Goal: Task Accomplishment & Management: Manage account settings

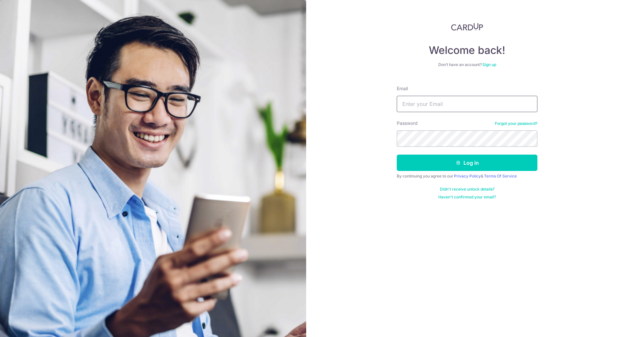
click at [473, 109] on input "Email" at bounding box center [467, 104] width 141 height 16
type input "[EMAIL_ADDRESS][DOMAIN_NAME]"
click at [397, 155] on button "Log in" at bounding box center [467, 163] width 141 height 16
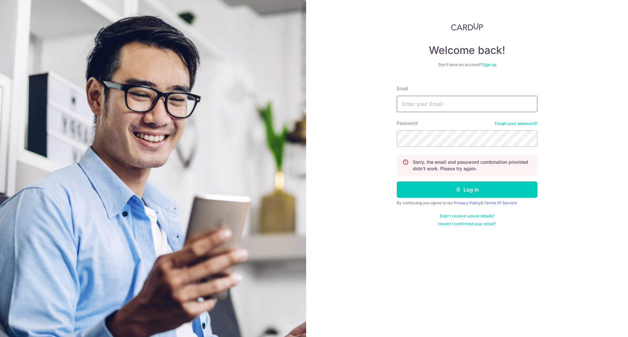
click at [480, 96] on input "Email" at bounding box center [467, 104] width 141 height 16
type input "[EMAIL_ADDRESS][DOMAIN_NAME]"
click at [397, 181] on button "Log in" at bounding box center [467, 189] width 141 height 16
click at [461, 109] on input "Email" at bounding box center [467, 104] width 141 height 16
type input "[EMAIL_ADDRESS][DOMAIN_NAME]"
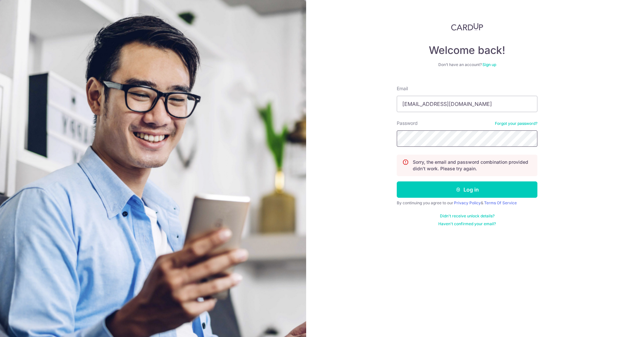
click at [397, 181] on button "Log in" at bounding box center [467, 189] width 141 height 16
click at [474, 106] on input "Email" at bounding box center [467, 104] width 141 height 16
type input "[EMAIL_ADDRESS][DOMAIN_NAME]"
click at [397, 181] on button "Log in" at bounding box center [467, 189] width 141 height 16
click at [467, 107] on input "Email" at bounding box center [467, 104] width 141 height 16
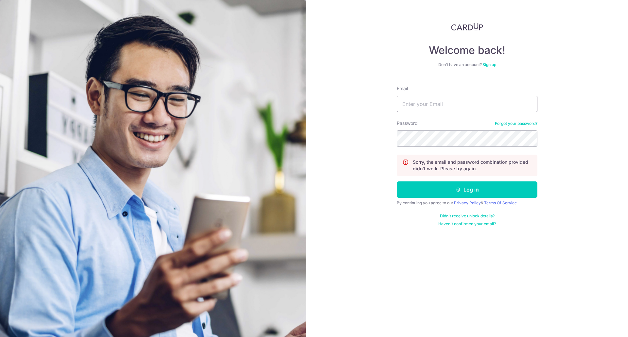
type input "[EMAIL_ADDRESS][DOMAIN_NAME]"
click at [397, 181] on button "Log in" at bounding box center [467, 189] width 141 height 16
click at [519, 121] on link "Forgot your password?" at bounding box center [516, 123] width 43 height 5
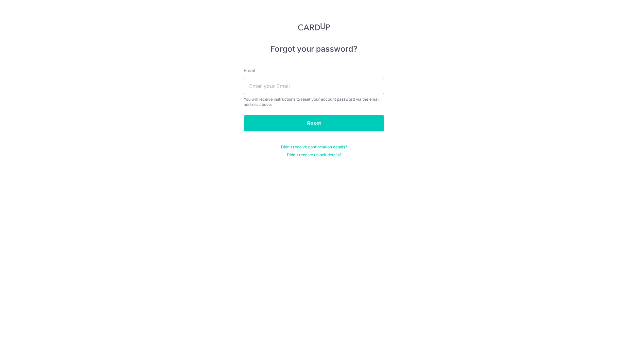
click at [361, 86] on input "text" at bounding box center [314, 86] width 141 height 16
click at [305, 91] on input "text" at bounding box center [314, 86] width 141 height 16
type input "[EMAIL_ADDRESS][DOMAIN_NAME]"
click at [244, 115] on input "Reset" at bounding box center [314, 123] width 141 height 16
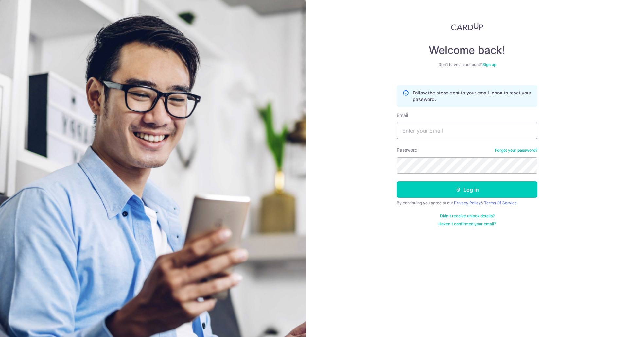
click at [428, 129] on input "Email" at bounding box center [467, 131] width 141 height 16
type input "[EMAIL_ADDRESS][DOMAIN_NAME]"
click at [397, 181] on button "Log in" at bounding box center [467, 189] width 141 height 16
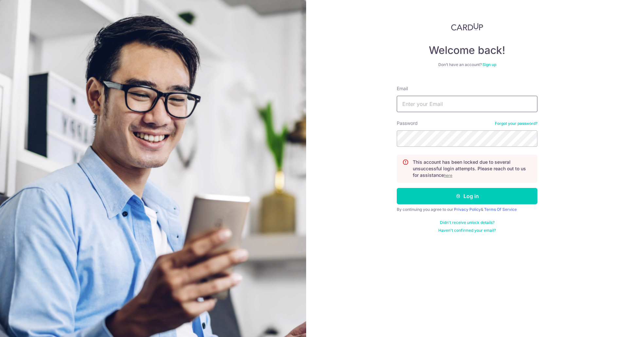
click at [511, 109] on input "Email" at bounding box center [467, 104] width 141 height 16
click at [430, 102] on input "Email" at bounding box center [467, 104] width 141 height 16
type input "[EMAIL_ADDRESS][DOMAIN_NAME]"
click at [397, 188] on button "Log in" at bounding box center [467, 196] width 141 height 16
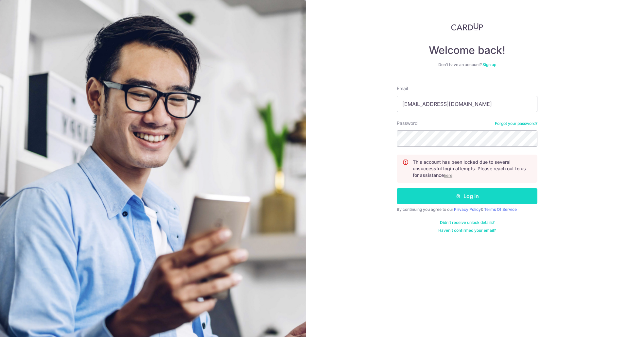
click at [510, 200] on button "Log in" at bounding box center [467, 196] width 141 height 16
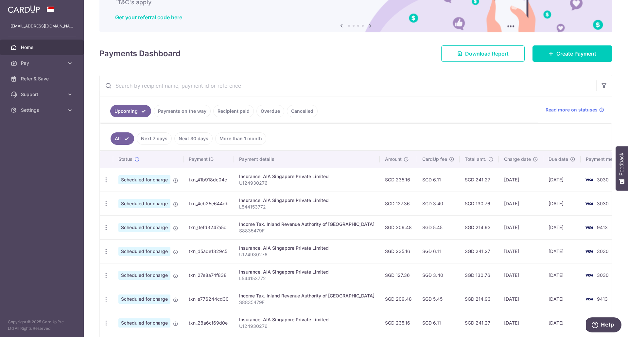
scroll to position [89, 0]
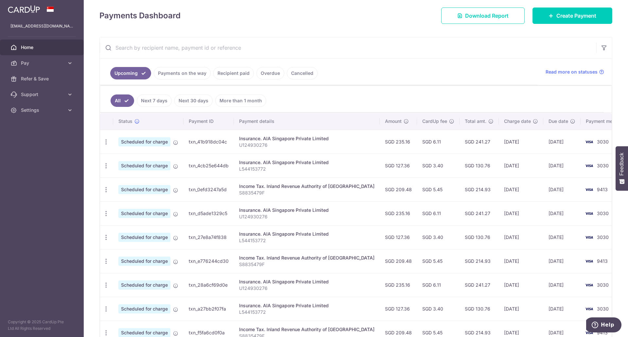
click at [234, 78] on link "Recipient paid" at bounding box center [233, 73] width 41 height 12
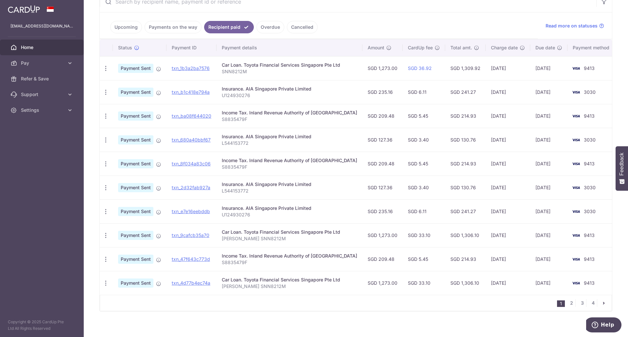
scroll to position [140, 0]
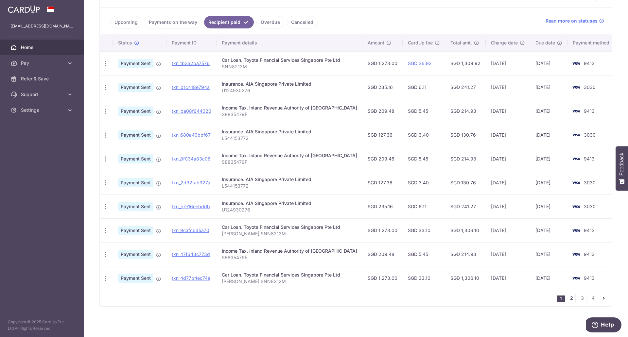
click at [568, 299] on link "2" at bounding box center [571, 298] width 8 height 8
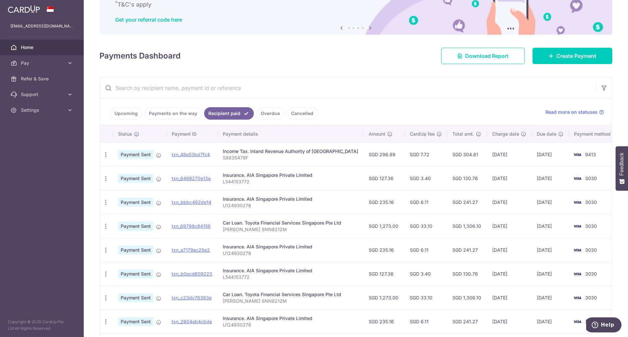
scroll to position [52, 0]
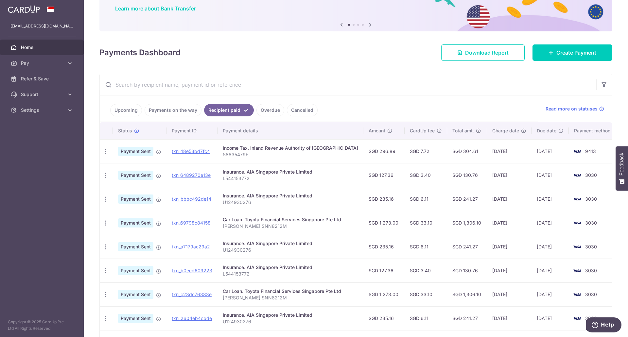
click at [136, 109] on link "Upcoming" at bounding box center [126, 110] width 32 height 12
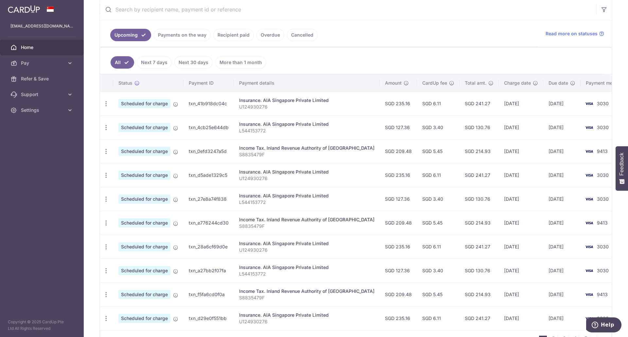
scroll to position [0, 0]
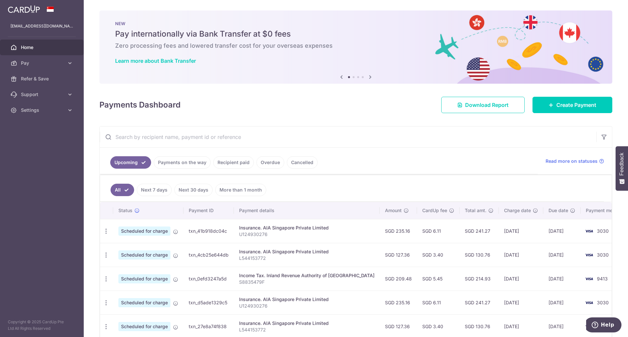
click at [41, 45] on span "Home" at bounding box center [42, 47] width 43 height 7
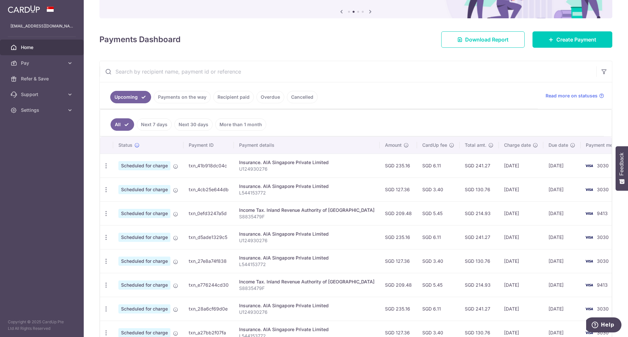
scroll to position [66, 0]
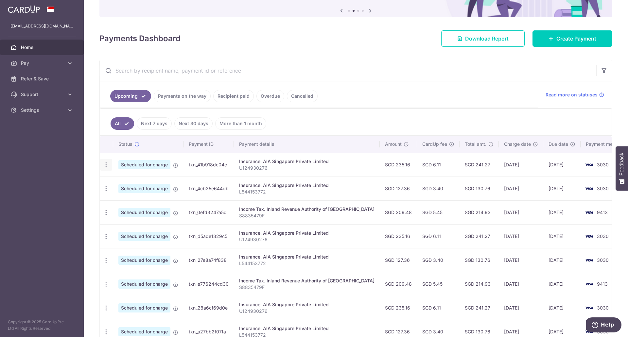
click at [106, 166] on icon "button" at bounding box center [106, 165] width 7 height 7
click at [149, 181] on span "Update payment" at bounding box center [141, 183] width 44 height 8
radio input "true"
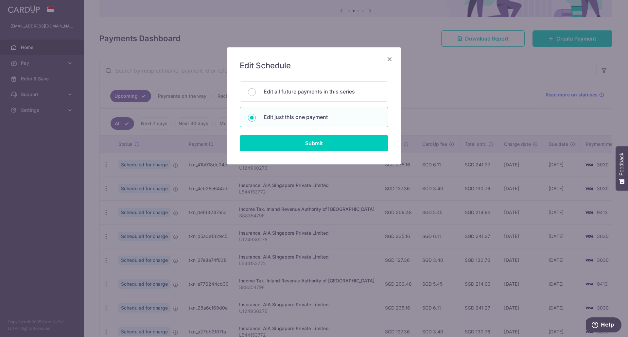
click at [303, 102] on div "Edit all future payments in this series Edit just this one payment" at bounding box center [314, 104] width 148 height 46
click at [322, 94] on p "Edit all future payments in this series" at bounding box center [322, 92] width 116 height 8
click at [256, 94] on input "Edit all future payments in this series" at bounding box center [252, 92] width 8 height 8
radio input "true"
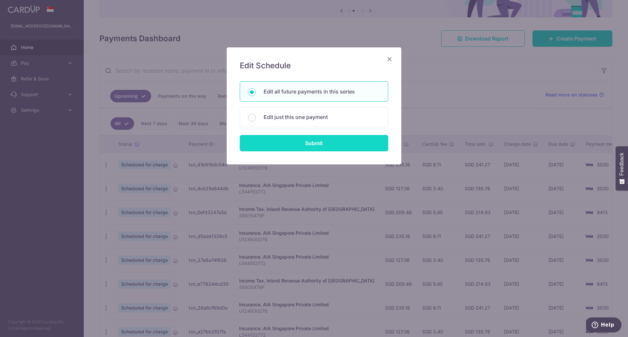
click at [326, 143] on input "Submit" at bounding box center [314, 143] width 148 height 16
radio input "true"
type input "235.16"
type input "U124930276"
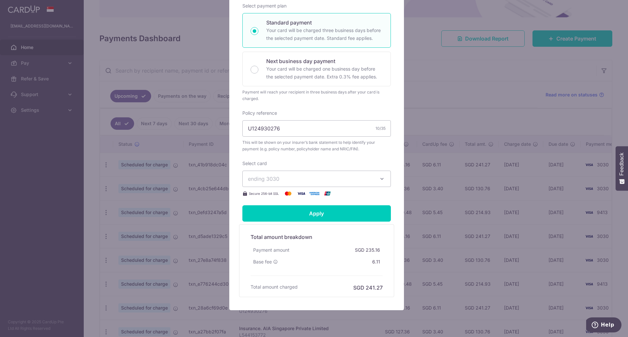
scroll to position [0, 0]
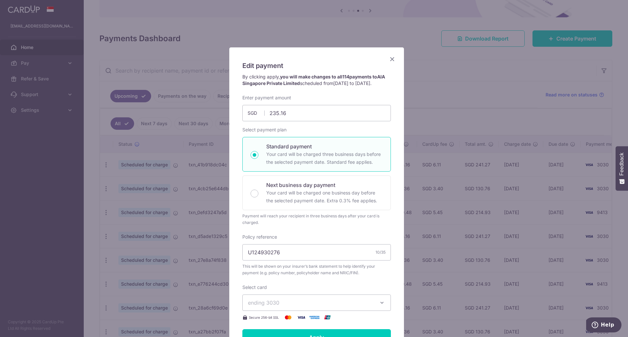
click at [390, 60] on icon "Close" at bounding box center [392, 59] width 8 height 8
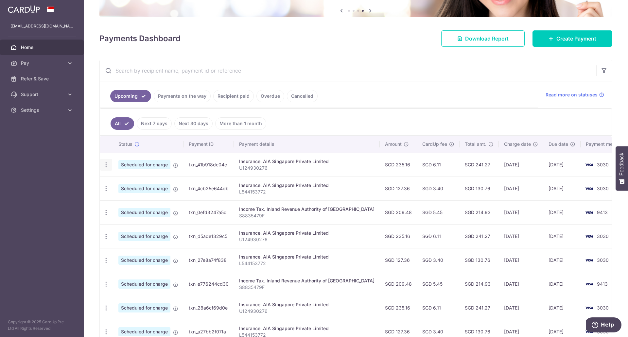
click at [107, 165] on icon "button" at bounding box center [106, 165] width 7 height 7
click at [123, 182] on span "Update payment" at bounding box center [141, 183] width 44 height 8
radio input "true"
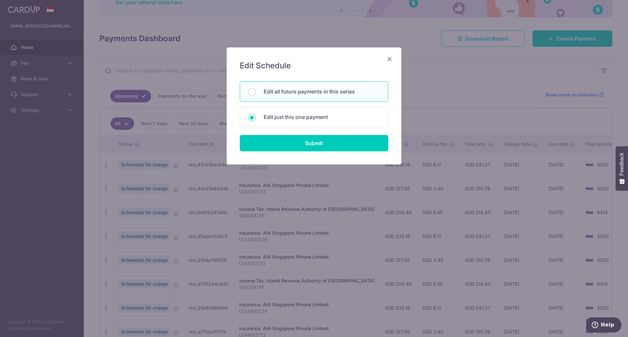
click at [328, 95] on div "Edit all future payments in this series" at bounding box center [314, 91] width 148 height 20
click at [323, 114] on p "Edit just this one payment" at bounding box center [322, 117] width 116 height 8
click at [256, 114] on input "Edit just this one payment" at bounding box center [252, 118] width 8 height 8
radio input "false"
radio input "true"
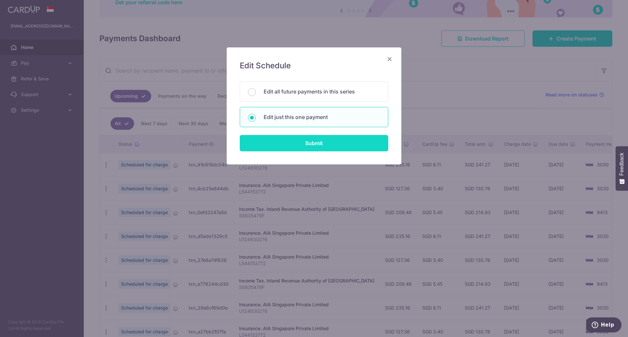
click at [319, 140] on input "Submit" at bounding box center [314, 143] width 148 height 16
radio input "true"
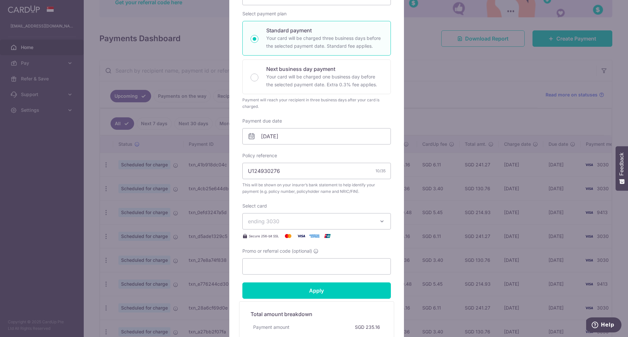
scroll to position [95, 0]
click at [332, 139] on input "[DATE]" at bounding box center [316, 136] width 148 height 16
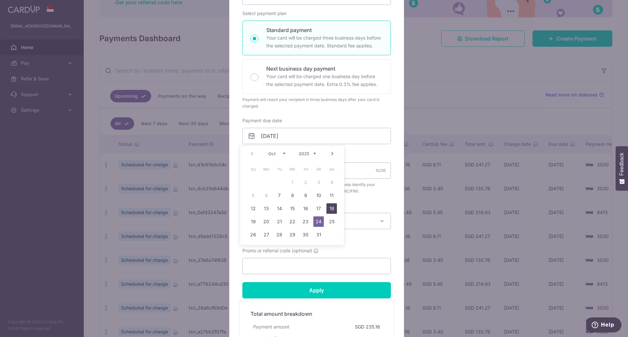
click at [332, 206] on link "18" at bounding box center [331, 208] width 10 height 10
type input "[DATE]"
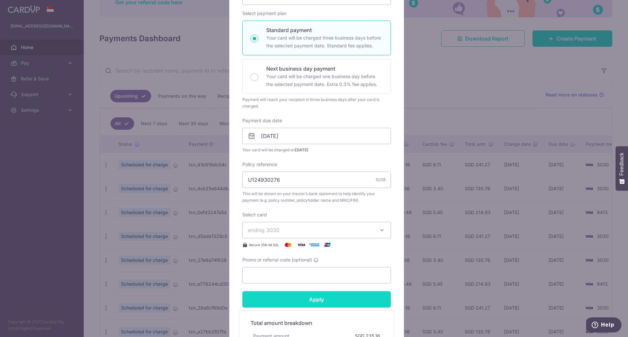
click at [315, 300] on input "Apply" at bounding box center [316, 299] width 148 height 16
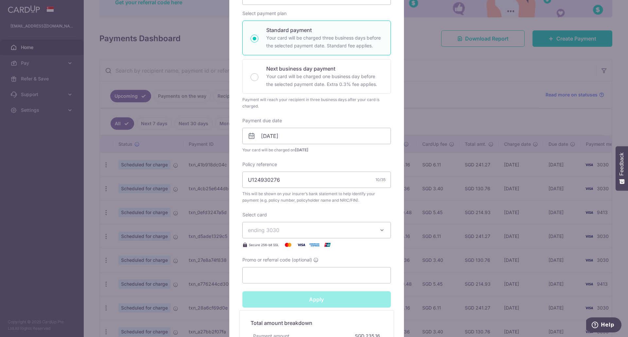
type input "Successfully Applied"
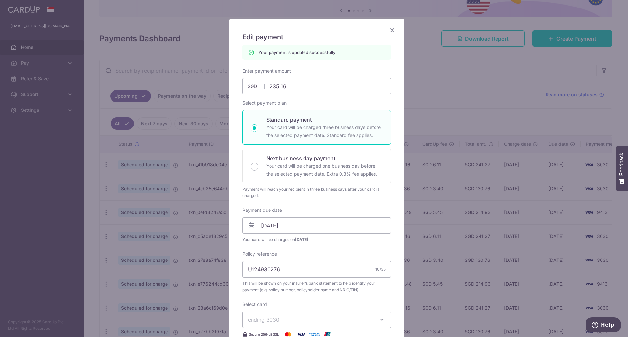
scroll to position [29, 0]
click at [389, 31] on icon "Close" at bounding box center [392, 30] width 8 height 8
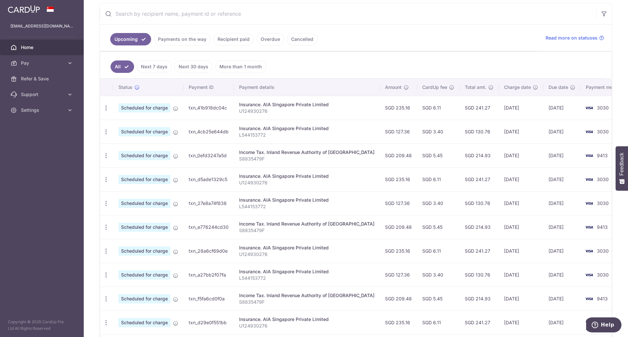
scroll to position [124, 0]
click at [106, 181] on icon "button" at bounding box center [106, 179] width 7 height 7
click at [128, 200] on span "Update payment" at bounding box center [141, 197] width 44 height 8
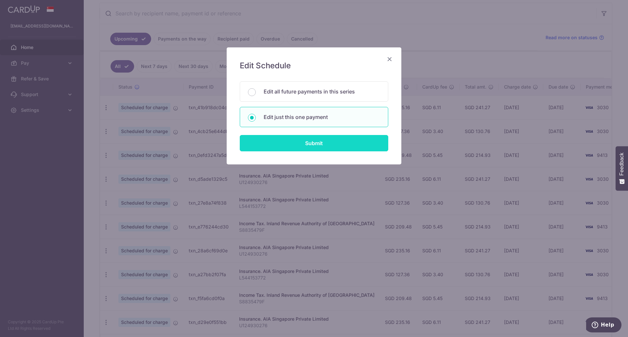
click at [308, 147] on input "Submit" at bounding box center [314, 143] width 148 height 16
radio input "true"
type input "235.16"
type input "[DATE]"
type input "U124930276"
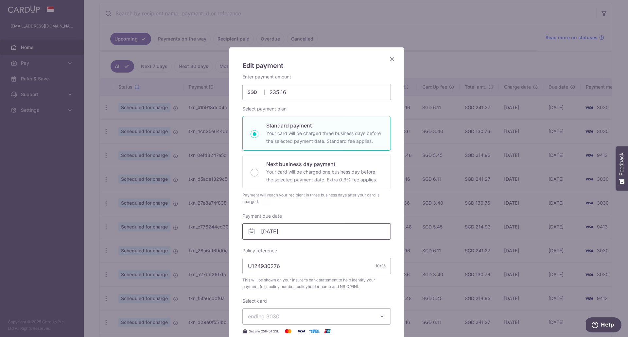
click at [304, 233] on input "[DATE]" at bounding box center [316, 231] width 148 height 16
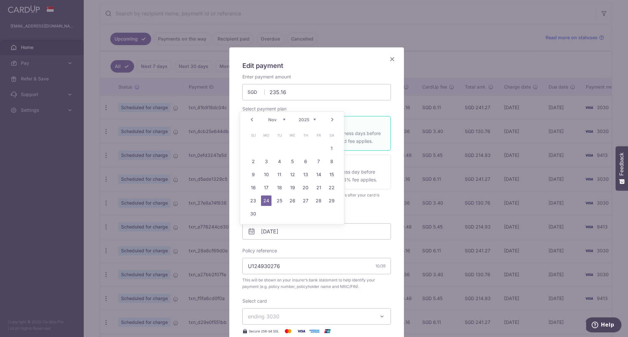
click at [273, 188] on td "18" at bounding box center [279, 187] width 13 height 13
type input "[DATE]"
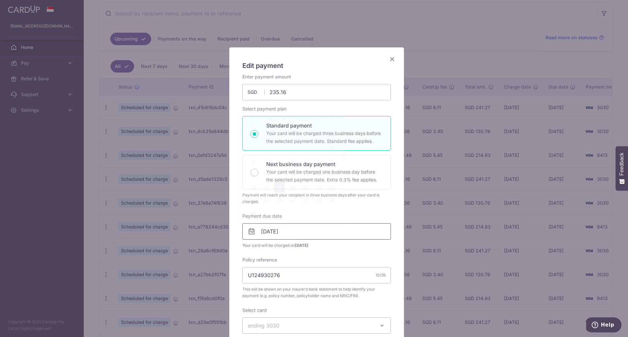
click at [294, 234] on input "[DATE]" at bounding box center [316, 231] width 148 height 16
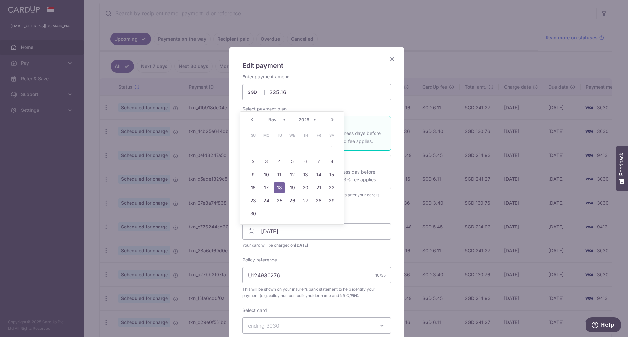
click at [281, 189] on link "18" at bounding box center [279, 187] width 10 height 10
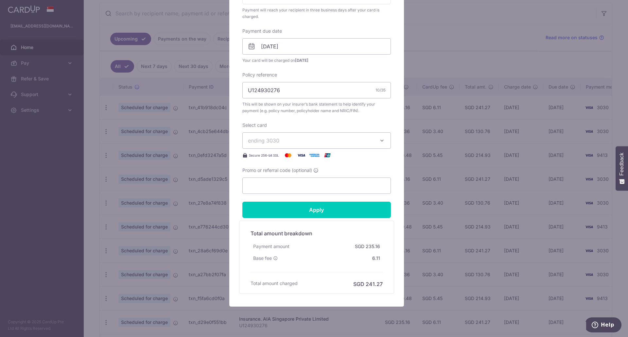
scroll to position [188, 0]
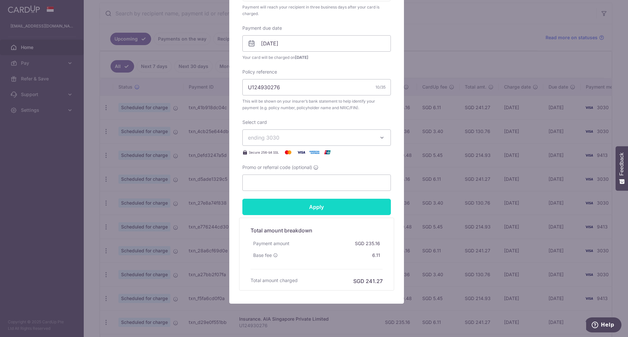
click at [342, 211] on input "Apply" at bounding box center [316, 207] width 148 height 16
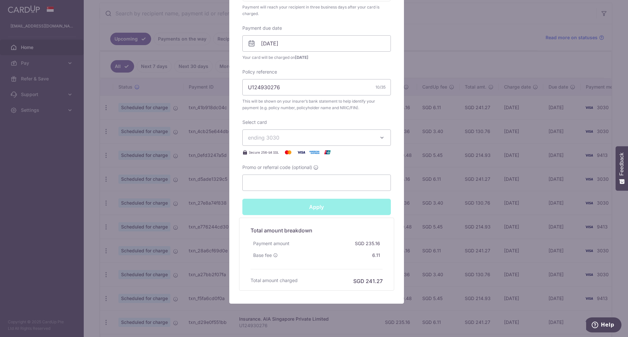
type input "Successfully Applied"
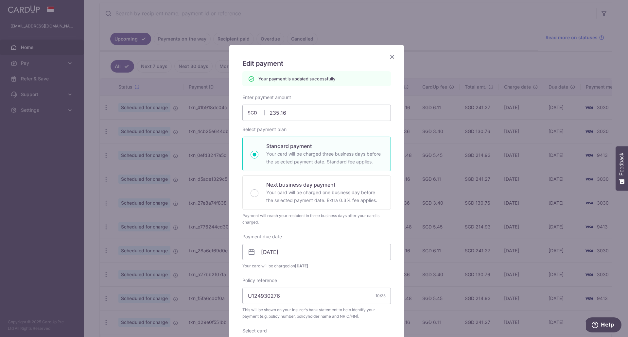
scroll to position [2, 0]
click at [387, 62] on h5 "Edit payment" at bounding box center [316, 64] width 148 height 10
click at [389, 59] on icon "Close" at bounding box center [392, 57] width 8 height 8
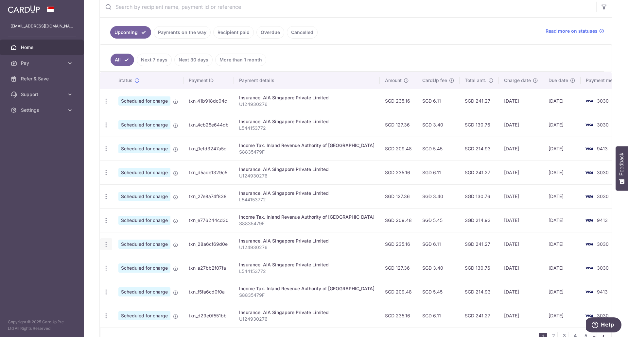
click at [109, 246] on icon "button" at bounding box center [106, 244] width 7 height 7
click at [128, 263] on span "Update payment" at bounding box center [141, 262] width 44 height 8
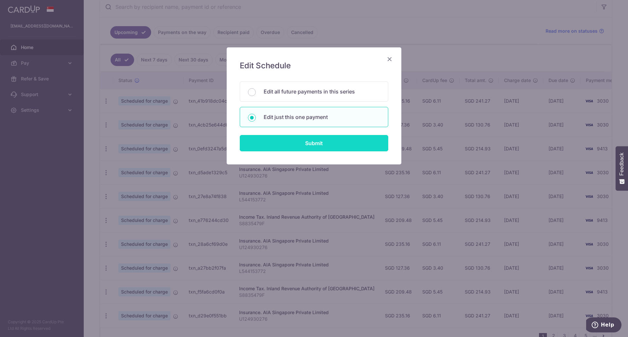
click at [324, 146] on input "Submit" at bounding box center [314, 143] width 148 height 16
radio input "true"
type input "235.16"
type input "[DATE]"
type input "U124930276"
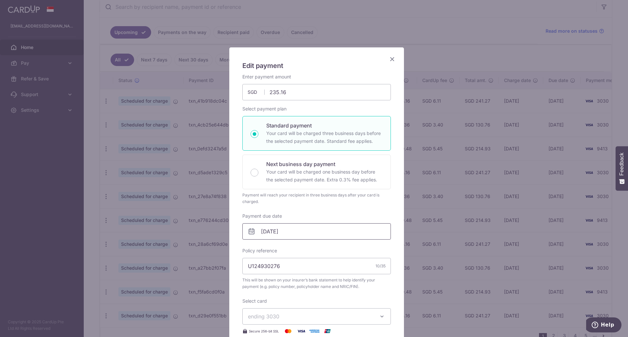
click at [283, 236] on input "[DATE]" at bounding box center [316, 231] width 148 height 16
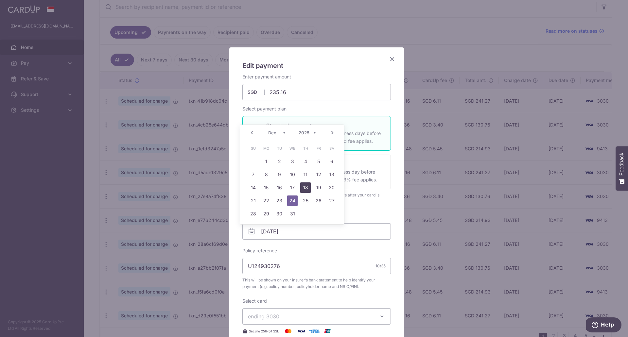
click at [307, 188] on link "18" at bounding box center [305, 187] width 10 height 10
type input "[DATE]"
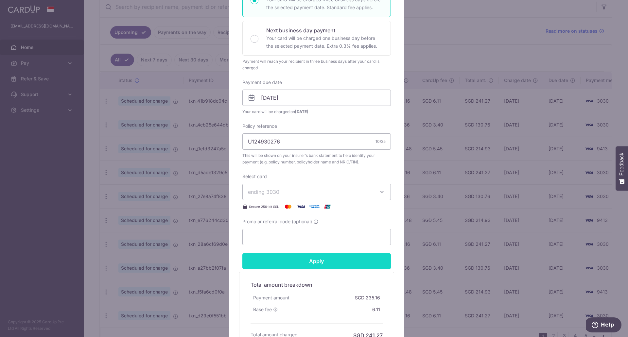
click at [327, 258] on input "Apply" at bounding box center [316, 261] width 148 height 16
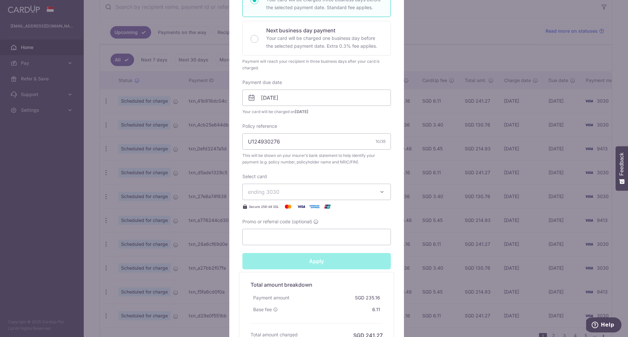
type input "Successfully Applied"
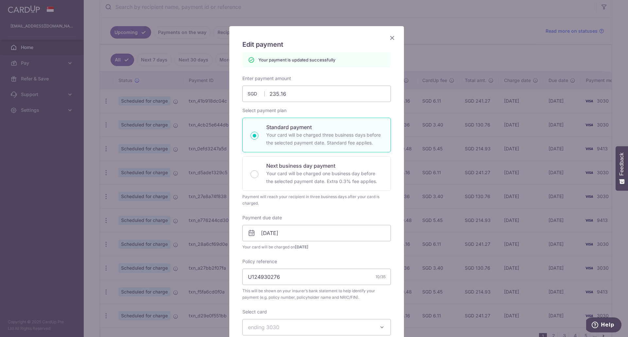
scroll to position [19, 0]
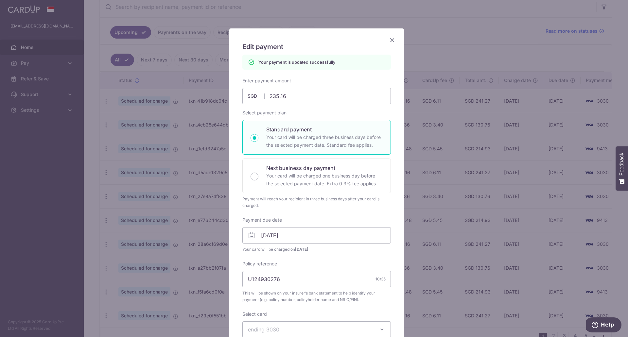
click at [388, 40] on icon "Close" at bounding box center [392, 40] width 8 height 8
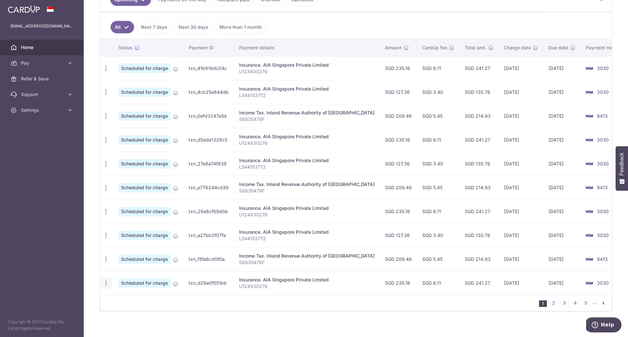
click at [104, 283] on icon "button" at bounding box center [106, 283] width 7 height 7
click at [133, 301] on span "Update payment" at bounding box center [141, 301] width 44 height 8
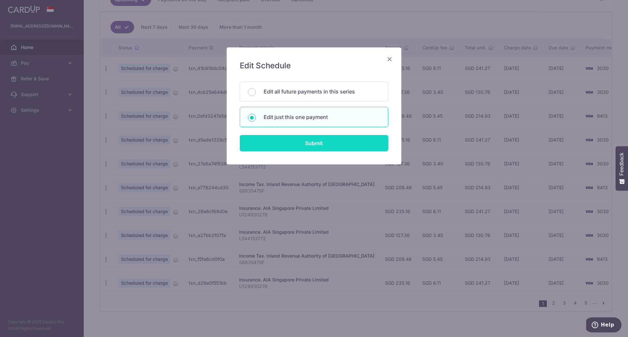
click at [336, 143] on input "Submit" at bounding box center [314, 143] width 148 height 16
radio input "true"
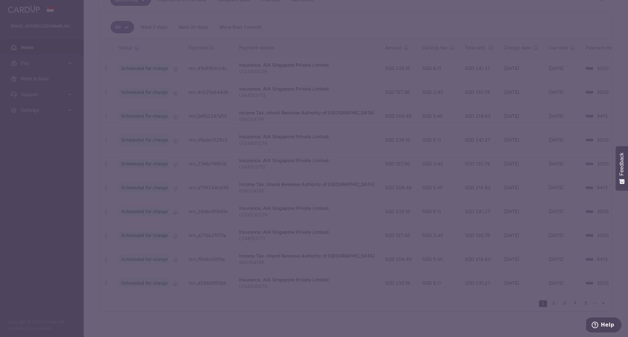
type input "235.16"
type input "24/01/2026"
type input "U124930276"
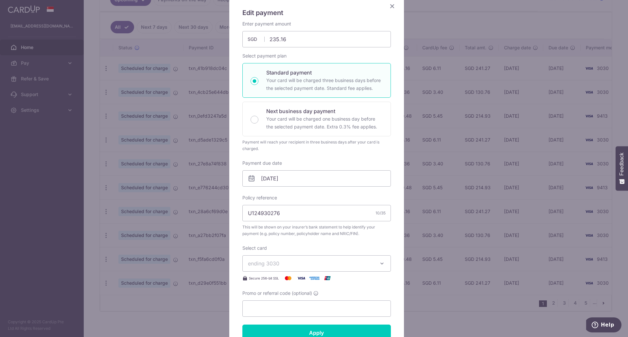
scroll to position [53, 0]
click at [332, 180] on input "24/01/2026" at bounding box center [316, 178] width 148 height 16
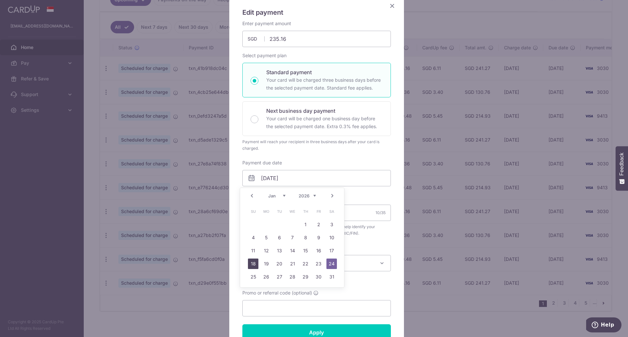
click at [255, 265] on link "18" at bounding box center [253, 264] width 10 height 10
type input "[DATE]"
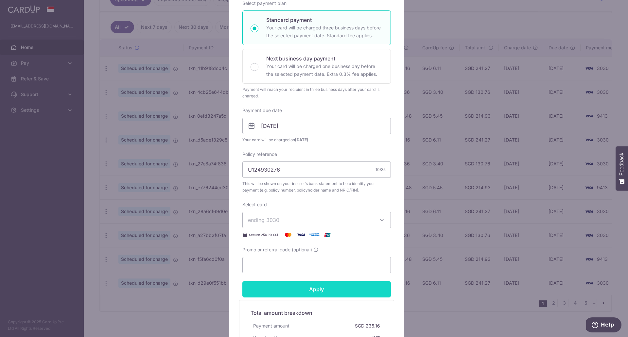
click at [362, 294] on input "Apply" at bounding box center [316, 289] width 148 height 16
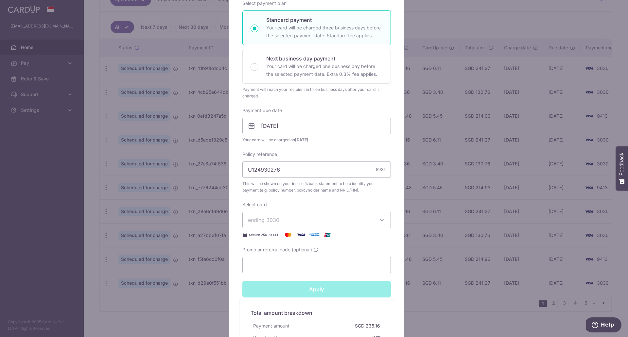
type input "Successfully Applied"
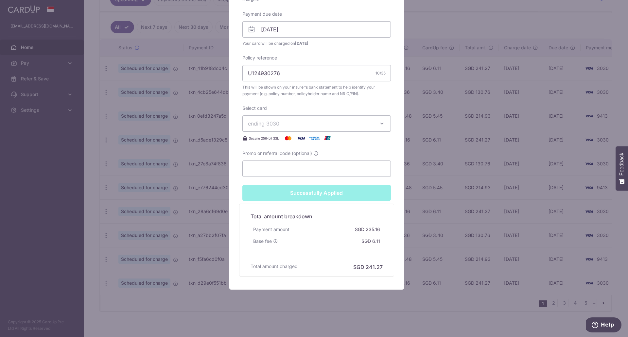
scroll to position [0, 0]
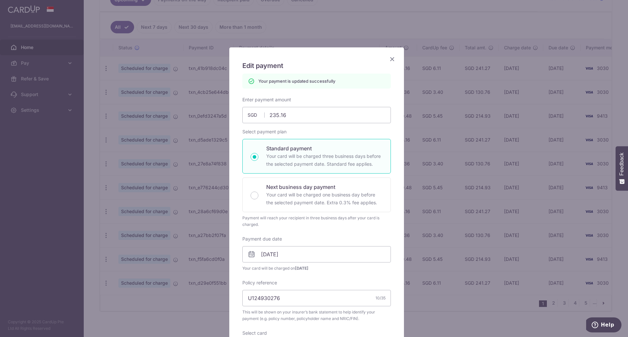
click at [388, 59] on icon "Close" at bounding box center [392, 59] width 8 height 8
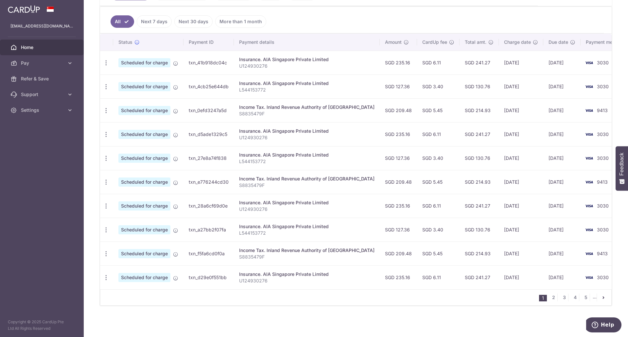
scroll to position [146, 0]
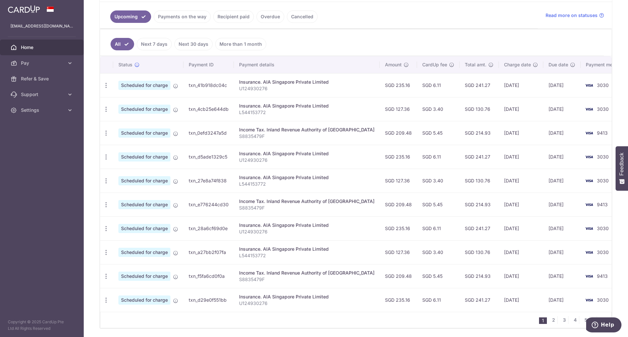
click at [231, 16] on link "Recipient paid" at bounding box center [233, 16] width 41 height 12
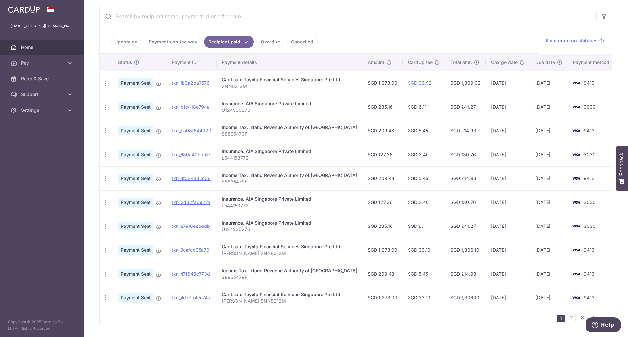
scroll to position [121, 0]
click at [570, 317] on link "2" at bounding box center [571, 318] width 8 height 8
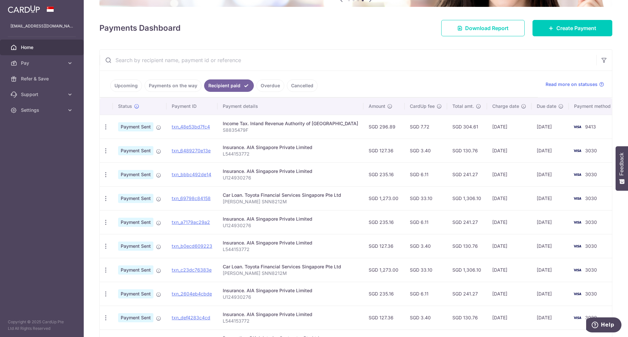
scroll to position [77, 0]
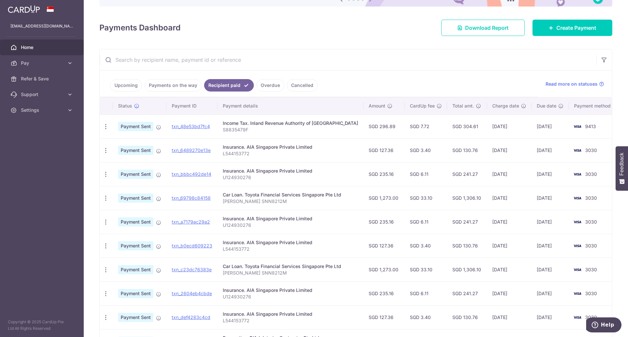
click at [128, 81] on link "Upcoming" at bounding box center [126, 85] width 32 height 12
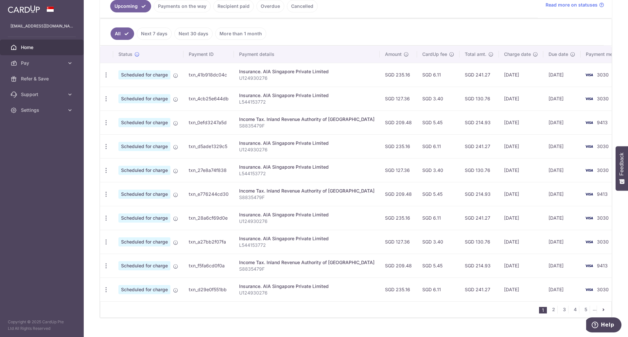
scroll to position [159, 0]
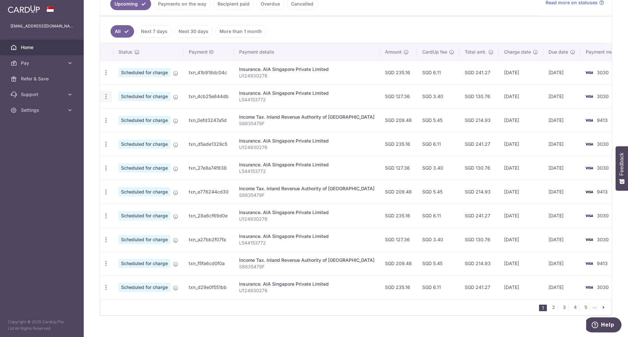
click at [109, 97] on icon "button" at bounding box center [106, 96] width 7 height 7
click at [119, 112] on span "Update payment" at bounding box center [141, 115] width 44 height 8
radio input "true"
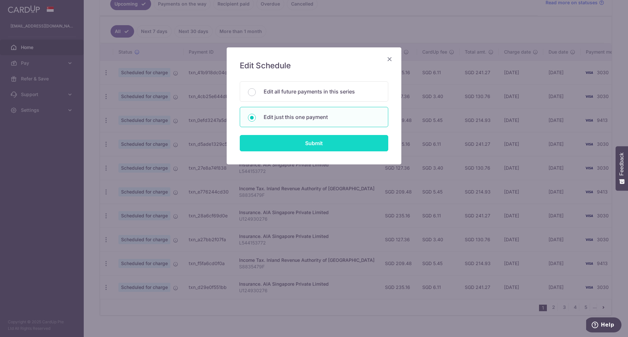
click at [326, 137] on input "Submit" at bounding box center [314, 143] width 148 height 16
radio input "true"
type input "127.36"
type input "24/10/2025"
type input "L544153772"
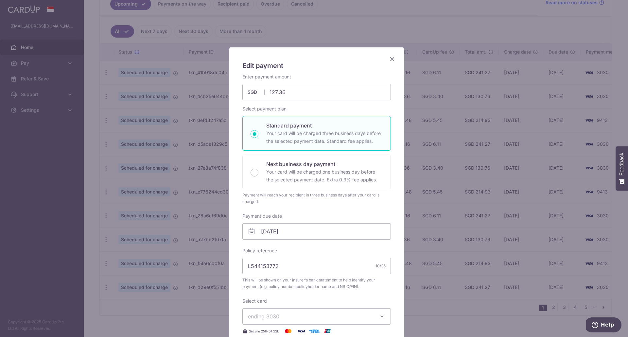
scroll to position [31, 0]
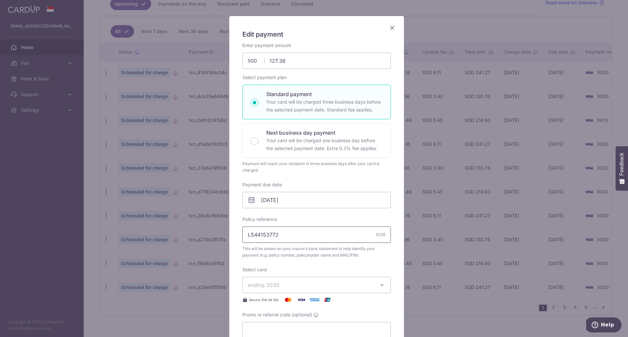
click at [286, 238] on input "L544153772" at bounding box center [316, 235] width 148 height 16
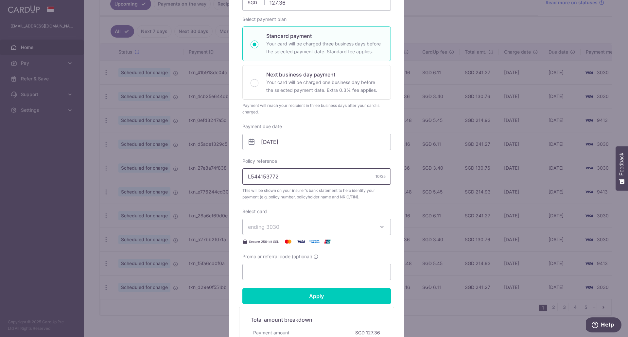
scroll to position [0, 0]
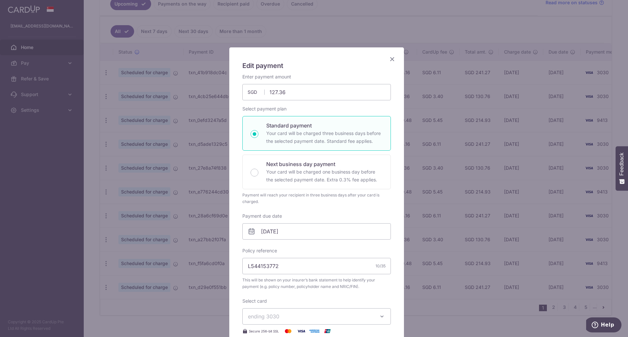
click at [390, 59] on icon "Close" at bounding box center [392, 59] width 8 height 8
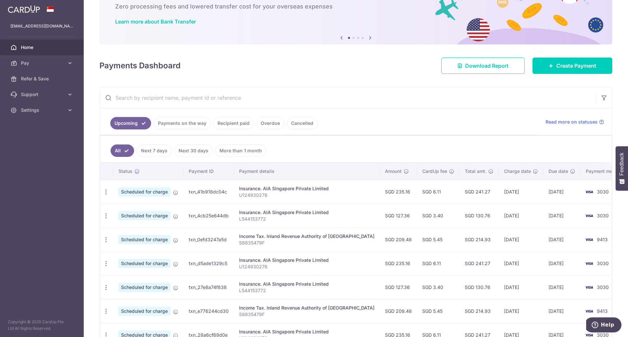
scroll to position [39, 0]
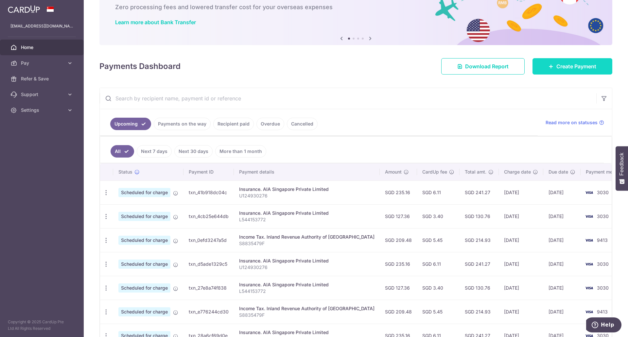
click at [564, 69] on span "Create Payment" at bounding box center [576, 66] width 40 height 8
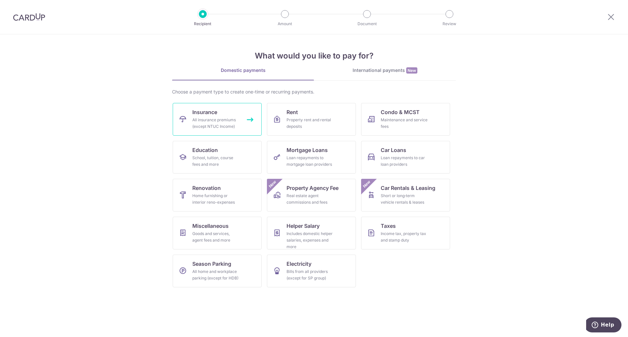
click at [230, 128] on div "All insurance premiums (except NTUC Income)" at bounding box center [215, 123] width 47 height 13
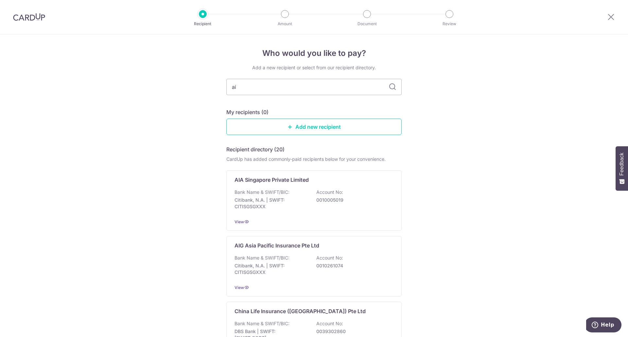
type input "aia"
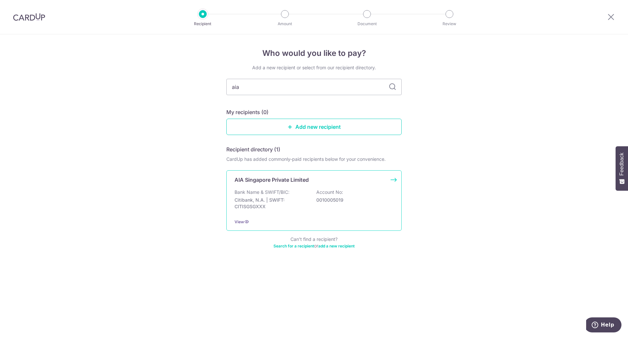
click at [289, 188] on div "AIA Singapore Private Limited Bank Name & SWIFT/BIC: Citibank, N.A. | SWIFT: CI…" at bounding box center [313, 200] width 175 height 60
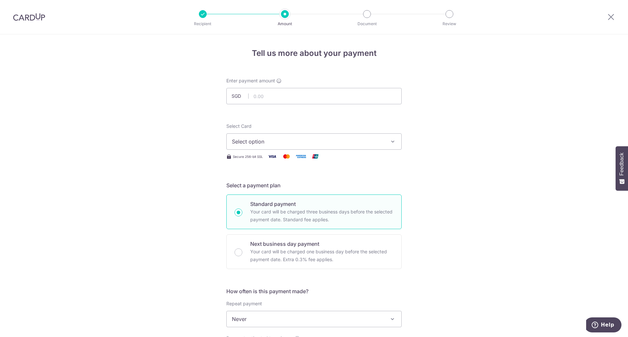
type input "L544153772"
click at [288, 95] on input "text" at bounding box center [313, 96] width 175 height 16
type input "127.36"
click at [318, 138] on span "Select option" at bounding box center [308, 142] width 152 height 8
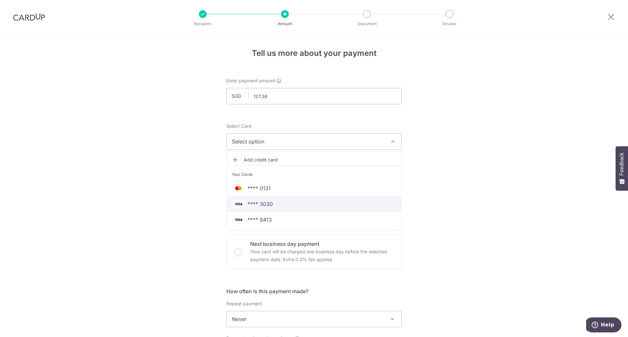
click at [267, 207] on span "**** 3030" at bounding box center [260, 204] width 25 height 8
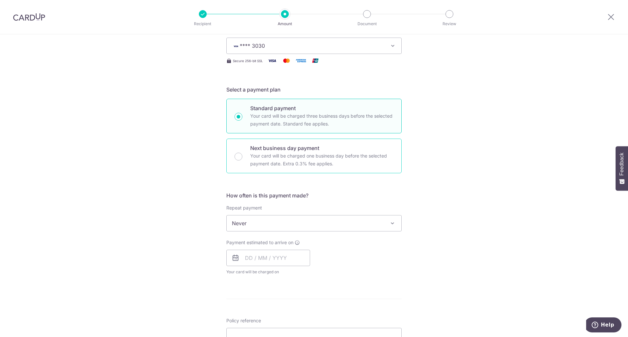
scroll to position [96, 0]
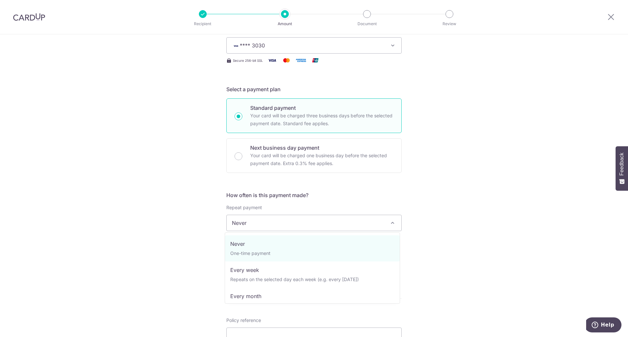
click at [320, 216] on span "Never" at bounding box center [314, 223] width 175 height 16
select select "3"
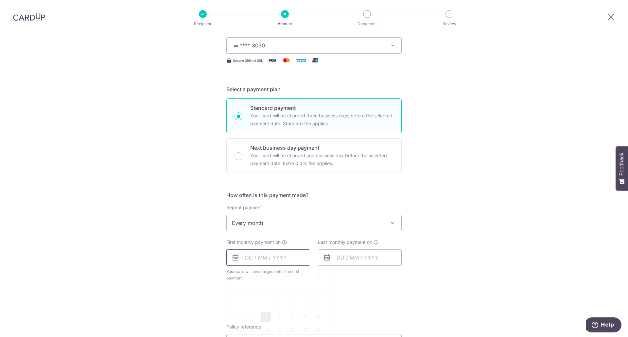
click at [273, 256] on input "text" at bounding box center [268, 258] width 84 height 16
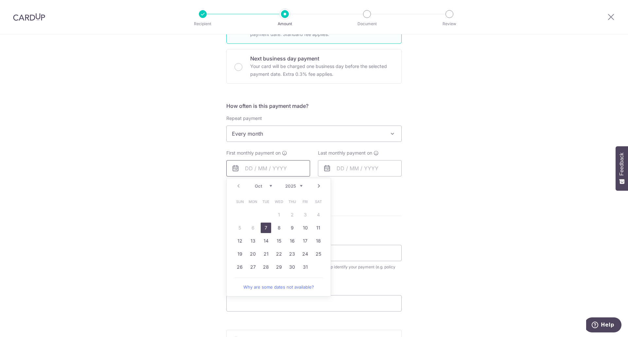
scroll to position [186, 0]
click at [319, 243] on link "18" at bounding box center [318, 240] width 10 height 10
type input "[DATE]"
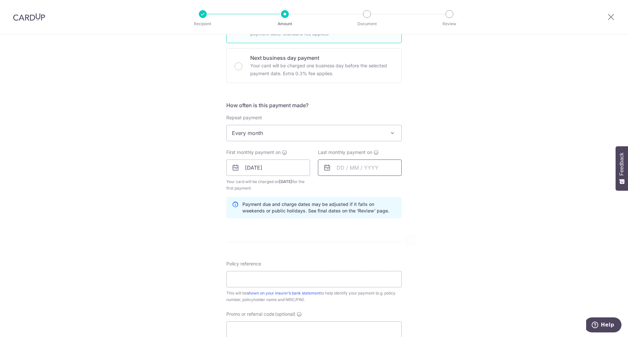
click at [379, 171] on input "text" at bounding box center [360, 168] width 84 height 16
click at [390, 186] on select "2025 2026 2027 2028 2029 2030 2031 2032 2033 2034 2035" at bounding box center [385, 185] width 17 height 5
click at [342, 254] on link "18" at bounding box center [344, 253] width 10 height 10
type input "[DATE]"
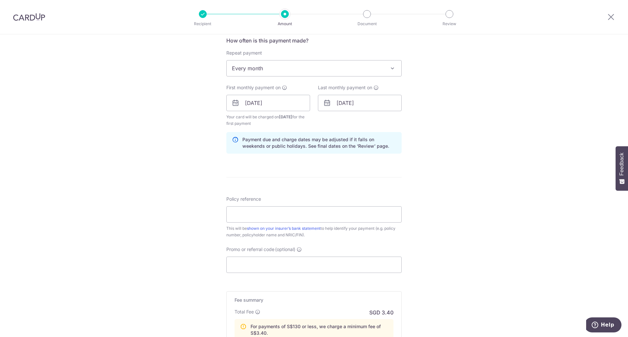
scroll to position [251, 0]
click at [296, 213] on input "Policy reference" at bounding box center [313, 214] width 175 height 16
paste input "L544153772"
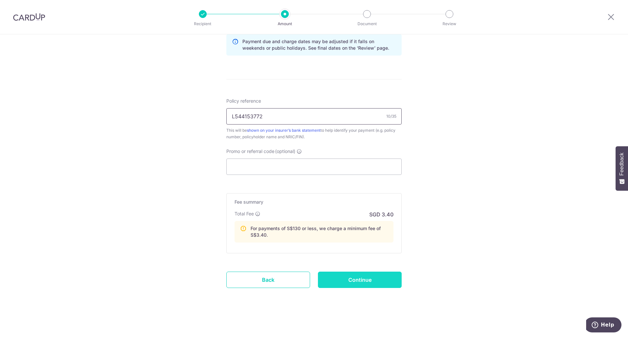
type input "L544153772"
click at [356, 282] on input "Continue" at bounding box center [360, 280] width 84 height 16
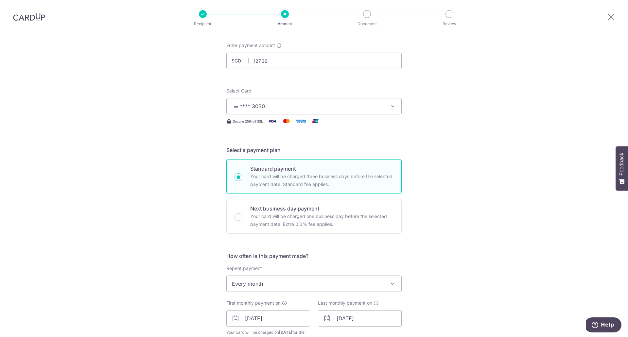
scroll to position [0, 0]
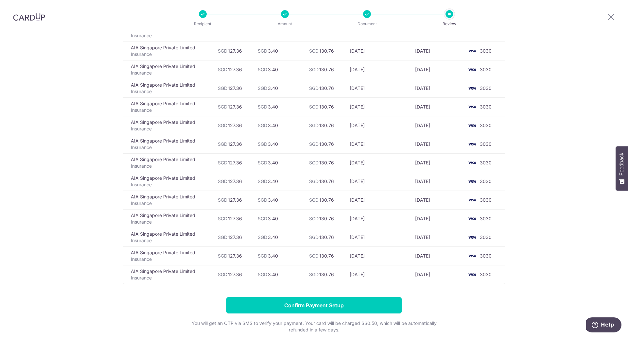
scroll to position [284, 0]
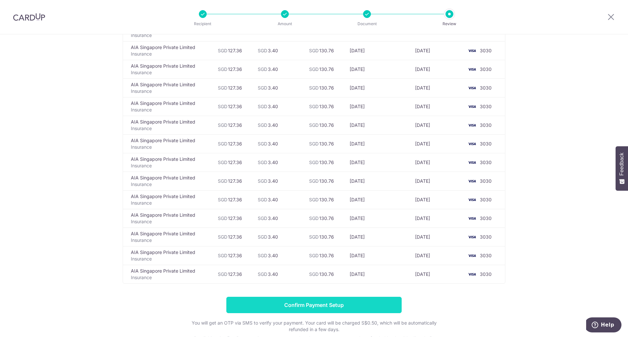
click at [323, 304] on input "Confirm Payment Setup" at bounding box center [313, 305] width 175 height 16
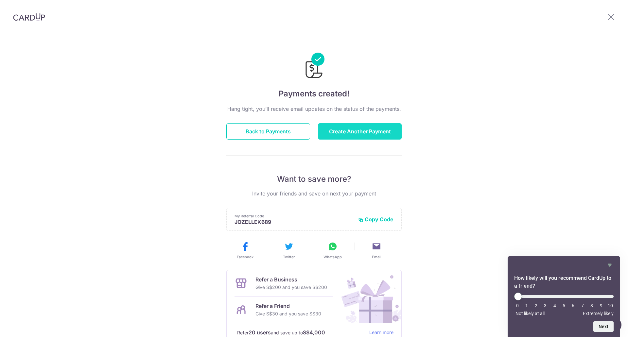
click at [352, 135] on button "Create Another Payment" at bounding box center [360, 131] width 84 height 16
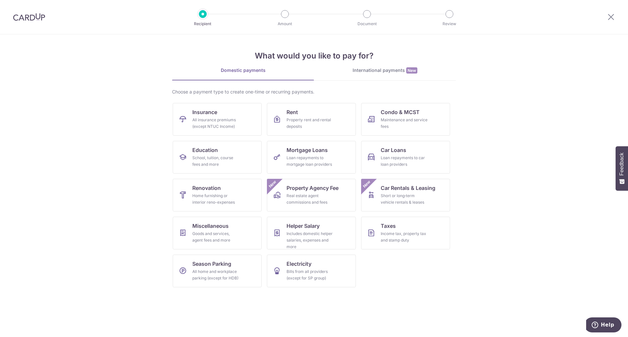
click at [39, 22] on div at bounding box center [29, 17] width 58 height 34
click at [35, 20] on img at bounding box center [29, 17] width 32 height 8
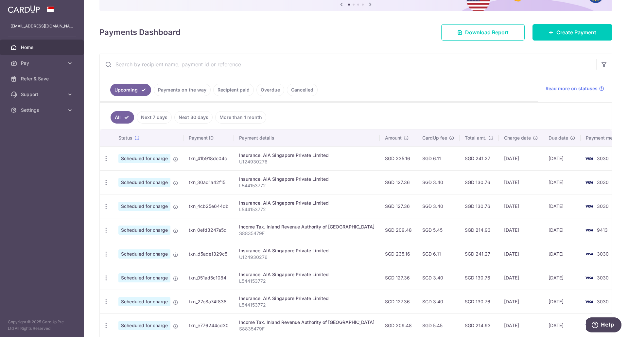
scroll to position [65, 0]
click at [107, 208] on icon "button" at bounding box center [106, 206] width 7 height 7
click at [134, 239] on span "Cancel payment" at bounding box center [141, 240] width 44 height 8
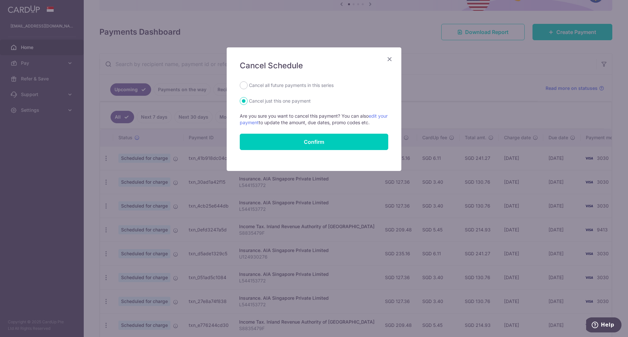
click at [302, 85] on label "Cancel all future payments in this series" at bounding box center [291, 85] width 85 height 8
click at [248, 85] on input "Cancel all future payments in this series" at bounding box center [244, 85] width 8 height 8
radio input "true"
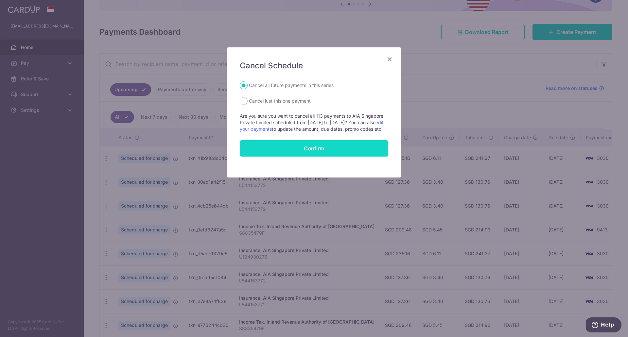
click at [305, 157] on button "Confirm" at bounding box center [314, 148] width 148 height 16
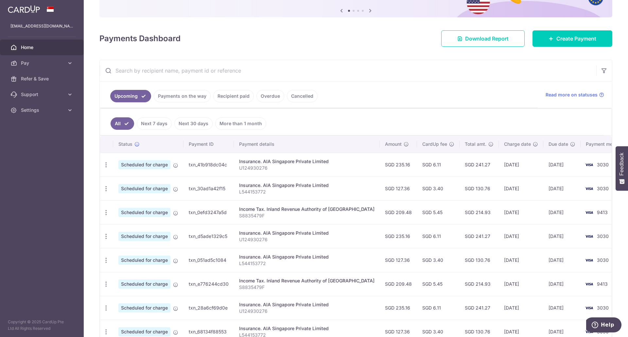
scroll to position [69, 0]
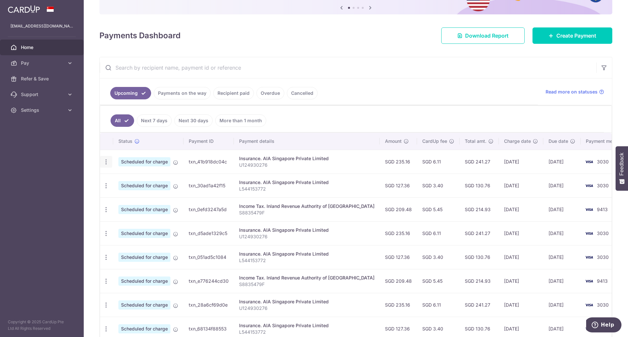
click at [107, 162] on icon "button" at bounding box center [106, 162] width 7 height 7
click at [137, 178] on span "Update payment" at bounding box center [141, 180] width 44 height 8
radio input "true"
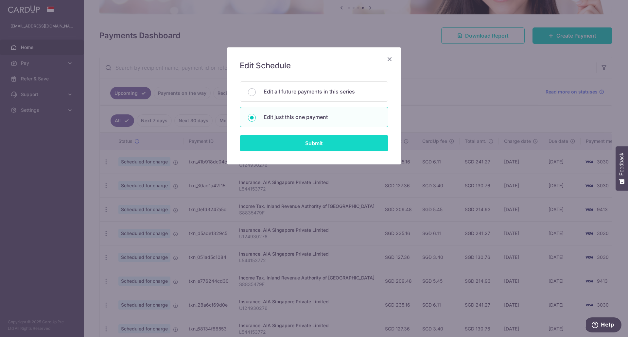
click at [307, 140] on input "Submit" at bounding box center [314, 143] width 148 height 16
radio input "true"
type input "235.16"
type input "[DATE]"
type input "U124930276"
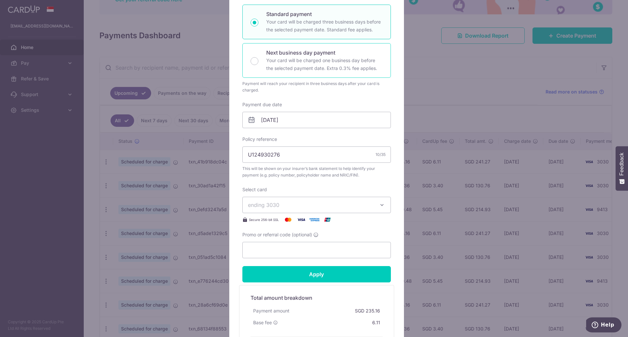
scroll to position [112, 0]
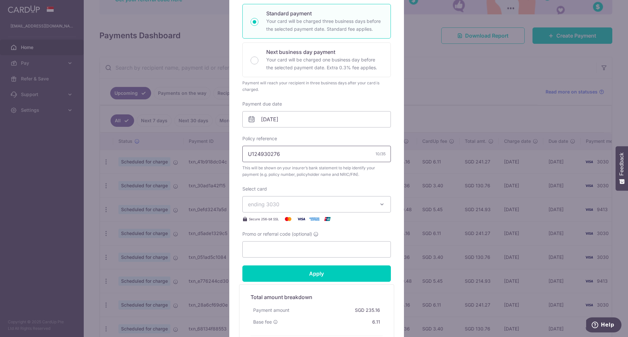
click at [313, 157] on input "U124930276" at bounding box center [316, 154] width 148 height 16
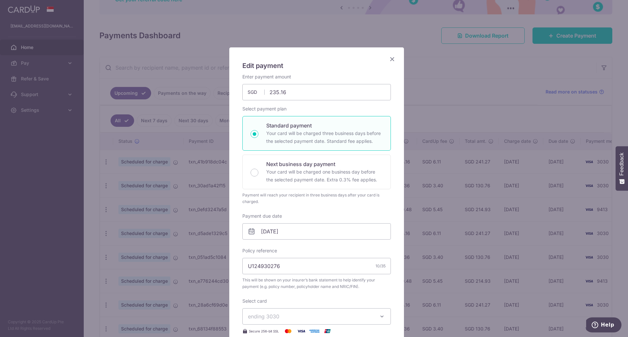
click at [388, 59] on icon "Close" at bounding box center [392, 59] width 8 height 8
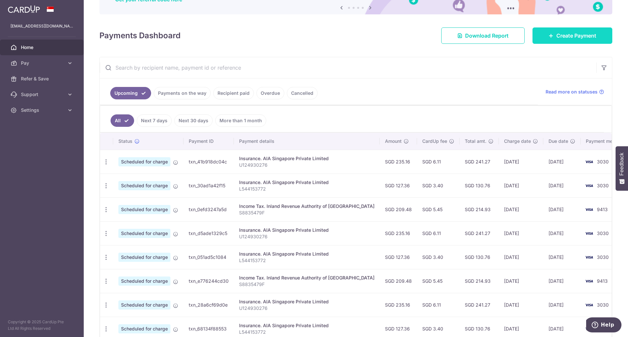
click at [556, 29] on link "Create Payment" at bounding box center [572, 35] width 80 height 16
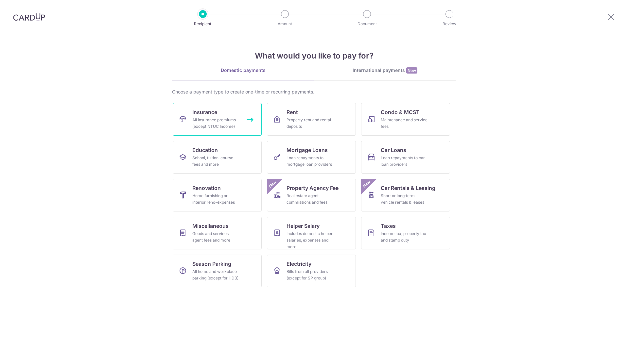
click at [211, 125] on div "All insurance premiums (except NTUC Income)" at bounding box center [215, 123] width 47 height 13
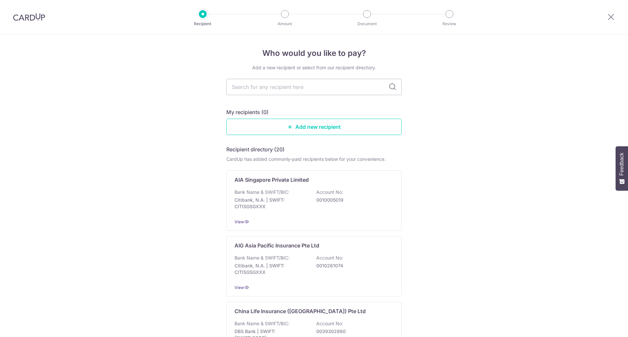
click at [291, 192] on div "Bank Name & SWIFT/BIC: Citibank, N.A. | SWIFT: CITISGSGXXX Account No: 00100050…" at bounding box center [313, 201] width 159 height 24
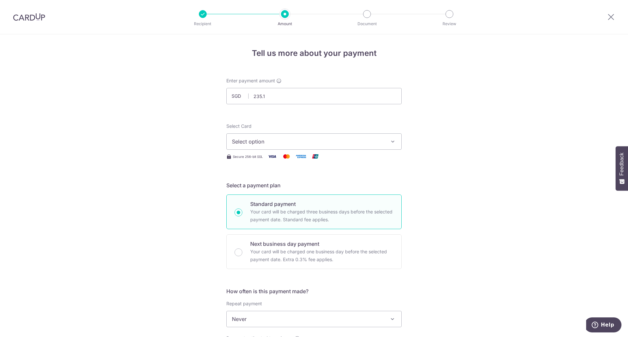
type input "235.16"
click at [307, 148] on button "Select option" at bounding box center [313, 141] width 175 height 16
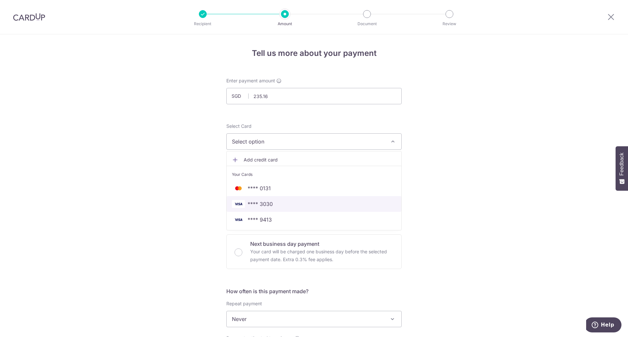
click at [279, 201] on span "**** 3030" at bounding box center [314, 204] width 164 height 8
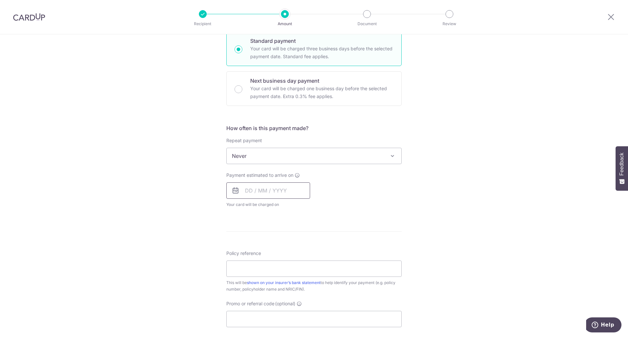
scroll to position [164, 0]
click at [288, 188] on input "text" at bounding box center [268, 190] width 84 height 16
click at [318, 263] on link "18" at bounding box center [318, 263] width 10 height 10
type input "[DATE]"
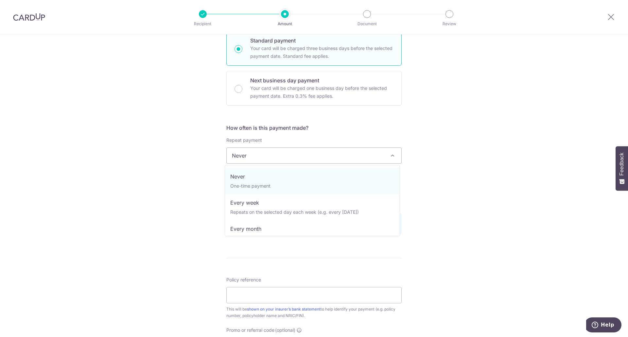
click at [376, 157] on span "Never" at bounding box center [314, 156] width 175 height 16
select select "3"
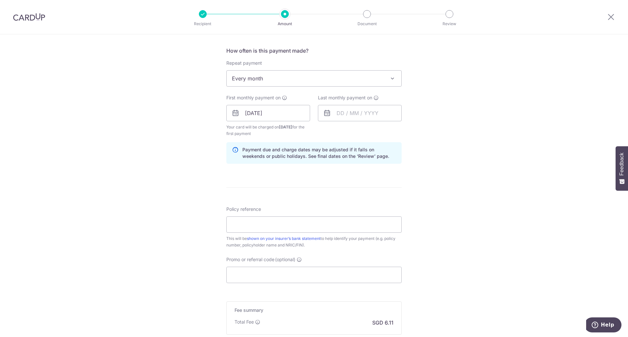
scroll to position [250, 0]
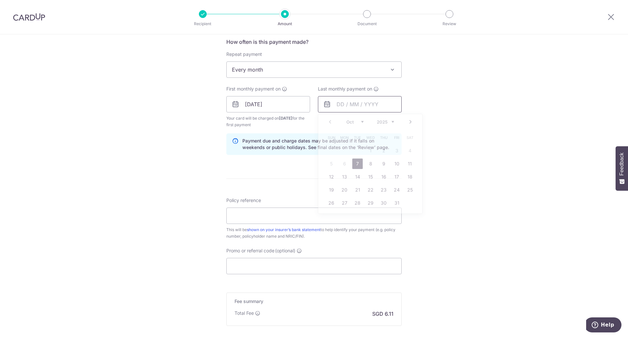
click at [371, 98] on input "text" at bounding box center [360, 104] width 84 height 16
click at [391, 124] on select "2025 2026 2027 2028 2029 2030 2031 2032 2033 2034 2035" at bounding box center [385, 121] width 17 height 5
click at [346, 189] on link "18" at bounding box center [344, 190] width 10 height 10
type input "18/10/2027"
click at [301, 219] on input "Policy reference" at bounding box center [313, 216] width 175 height 16
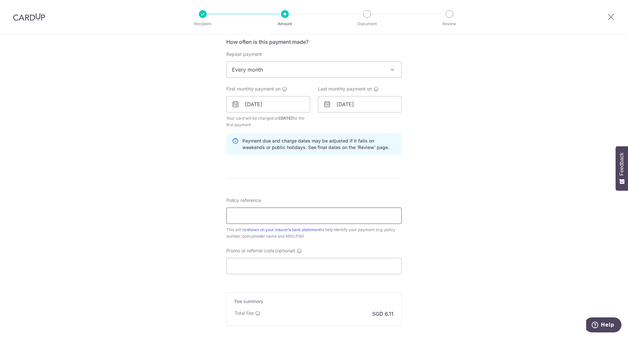
paste input "U124930276"
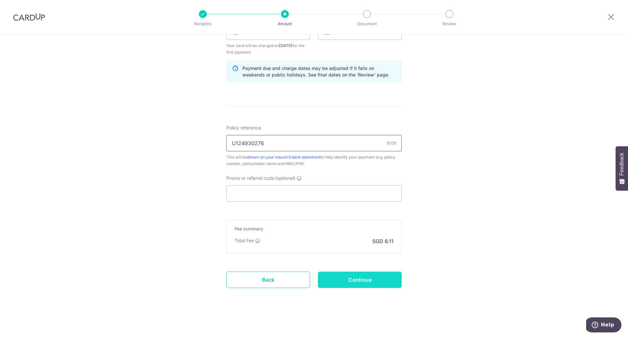
type input "U124930276"
click at [364, 280] on input "Continue" at bounding box center [360, 280] width 84 height 16
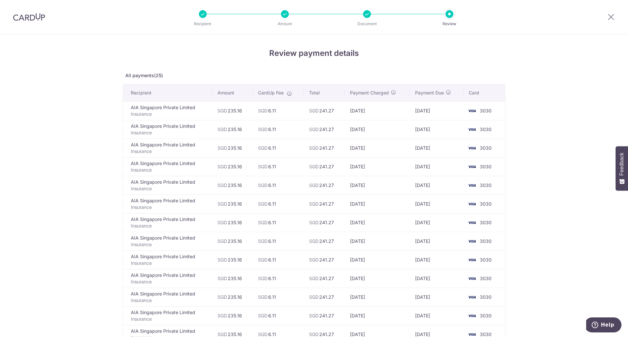
drag, startPoint x: 38, startPoint y: 19, endPoint x: 348, endPoint y: 39, distance: 311.0
click at [38, 19] on img at bounding box center [29, 17] width 32 height 8
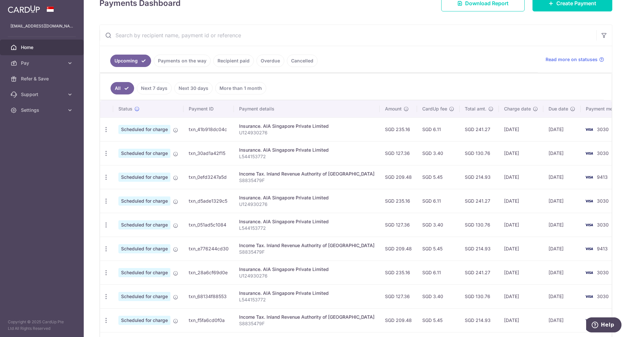
scroll to position [94, 0]
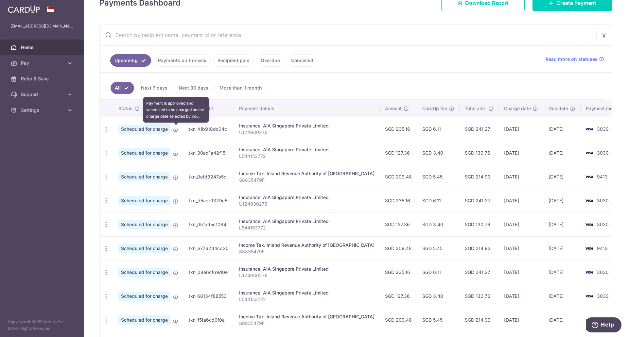
click at [176, 131] on icon at bounding box center [175, 129] width 5 height 5
click at [104, 131] on icon "button" at bounding box center [106, 129] width 7 height 7
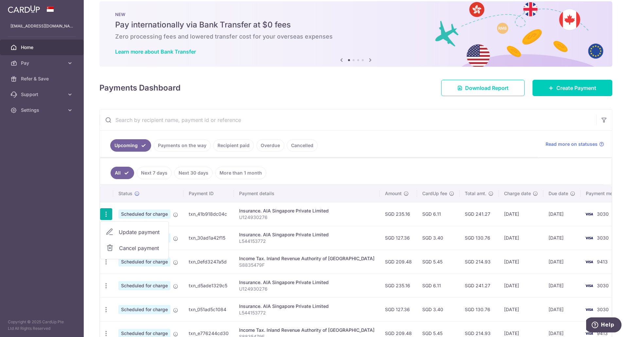
scroll to position [0, 0]
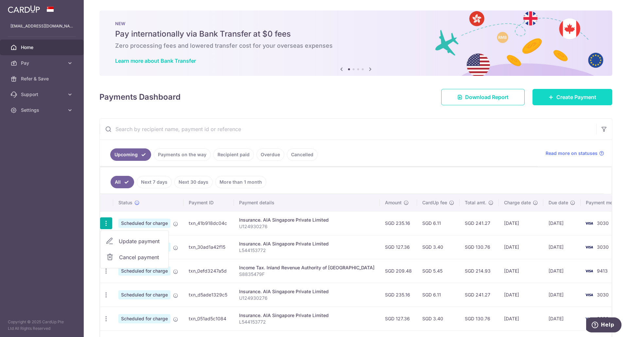
click at [569, 97] on span "Create Payment" at bounding box center [576, 97] width 40 height 8
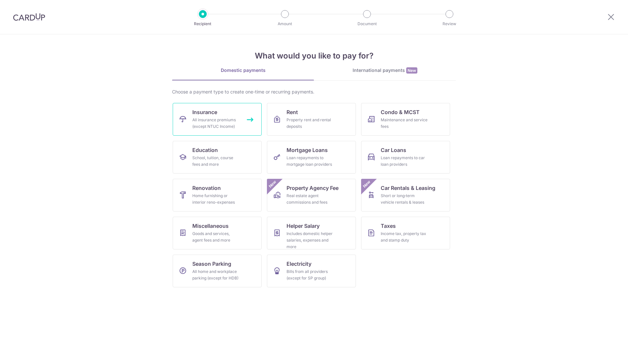
click at [236, 117] on div "All insurance premiums (except NTUC Income)" at bounding box center [215, 123] width 47 height 13
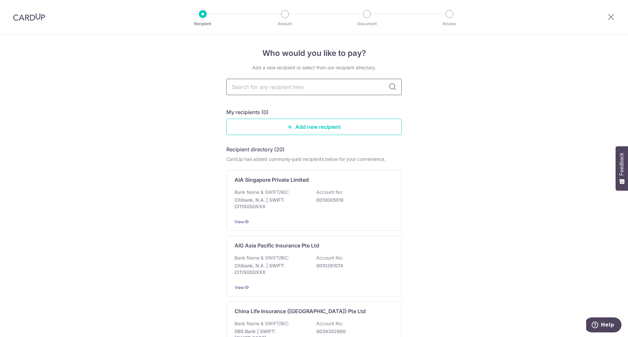
click at [317, 90] on input "text" at bounding box center [313, 87] width 175 height 16
click at [314, 205] on div "Bank Name & SWIFT/BIC: Citibank, N.A. | SWIFT: CITISGSGXXX Account No: 00100050…" at bounding box center [313, 201] width 159 height 24
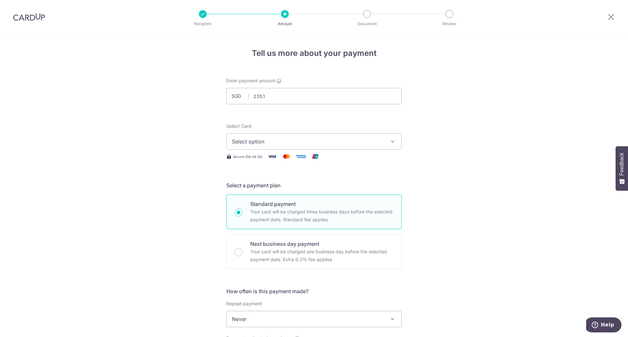
type input "235.16"
click at [365, 143] on span "Select option" at bounding box center [308, 142] width 152 height 8
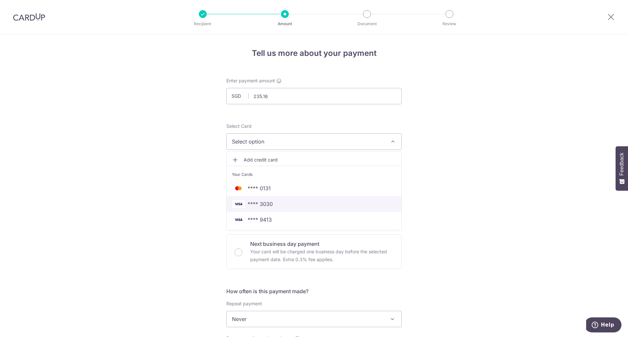
click at [276, 203] on span "**** 3030" at bounding box center [314, 204] width 164 height 8
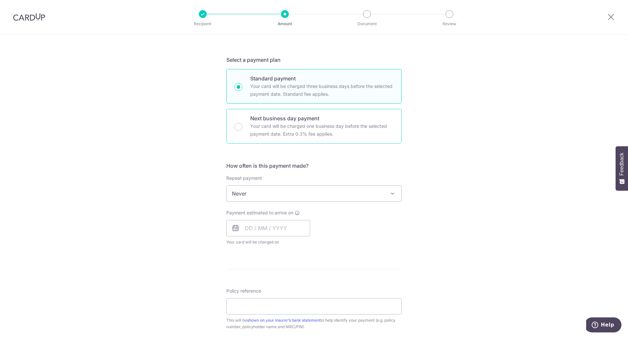
scroll to position [126, 0]
click at [267, 195] on span "Never" at bounding box center [314, 193] width 175 height 16
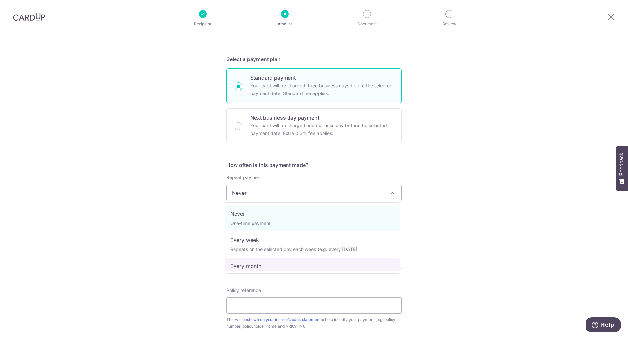
select select "3"
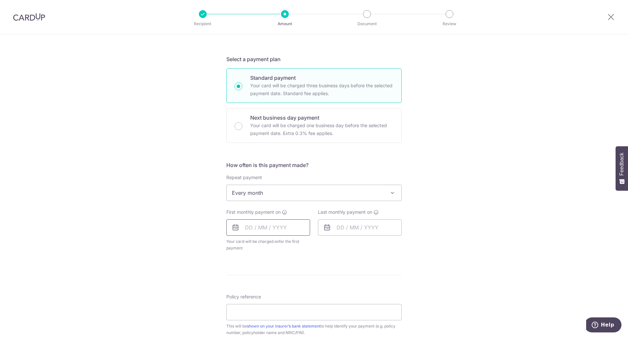
click at [285, 230] on input "text" at bounding box center [268, 227] width 84 height 16
click at [319, 300] on link "18" at bounding box center [318, 300] width 10 height 10
type input "[DATE]"
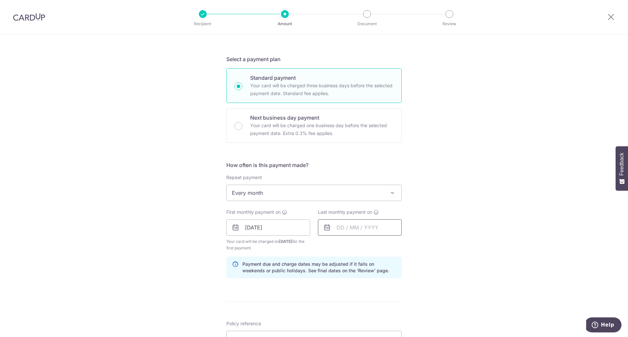
click at [379, 232] on input "text" at bounding box center [360, 227] width 84 height 16
click at [384, 244] on select "2025 2026 2027 2028 2029 2030 2031 2032 2033 2034 2035" at bounding box center [385, 245] width 17 height 5
click at [332, 312] on link "18" at bounding box center [331, 313] width 10 height 10
type input "[DATE]"
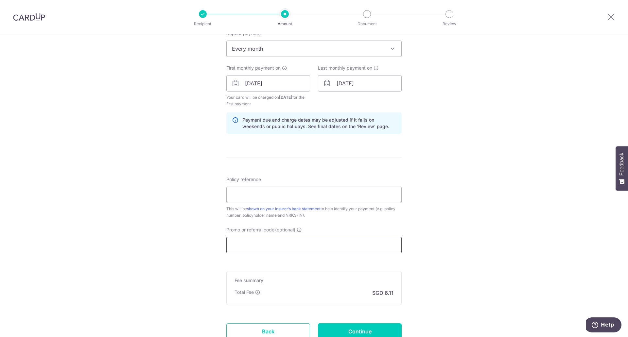
scroll to position [271, 0]
click at [321, 200] on input "Policy reference" at bounding box center [313, 194] width 175 height 16
paste input "U124930276"
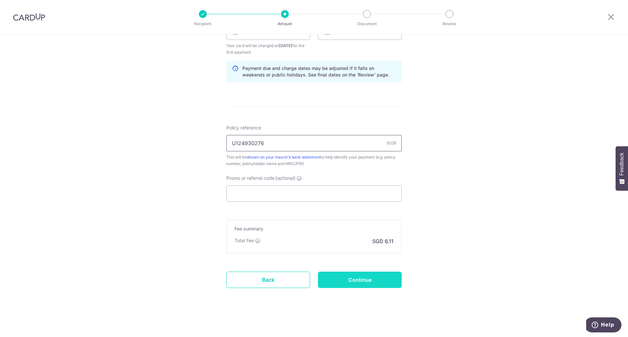
type input "U124930276"
click at [358, 280] on input "Continue" at bounding box center [360, 280] width 84 height 16
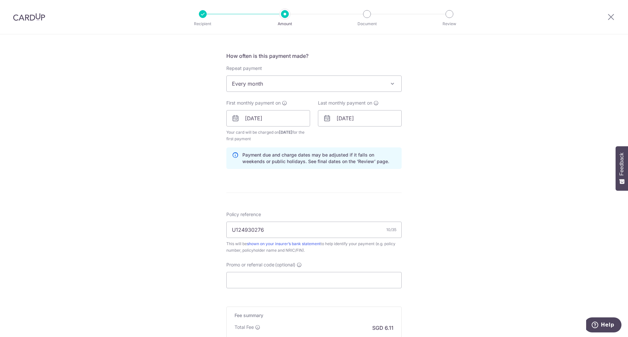
scroll to position [235, 0]
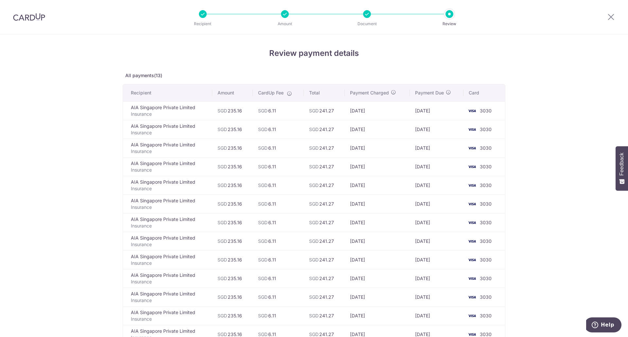
scroll to position [117, 0]
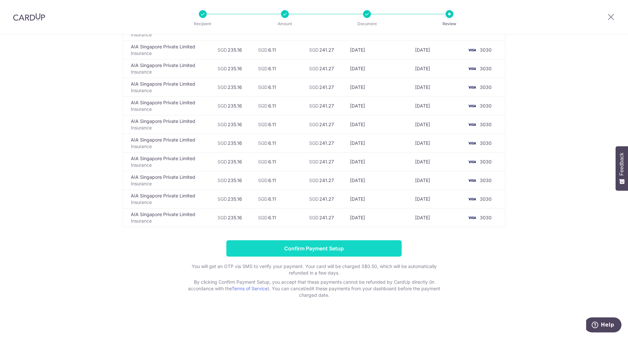
click at [335, 253] on input "Confirm Payment Setup" at bounding box center [313, 248] width 175 height 16
